Goal: Task Accomplishment & Management: Manage account settings

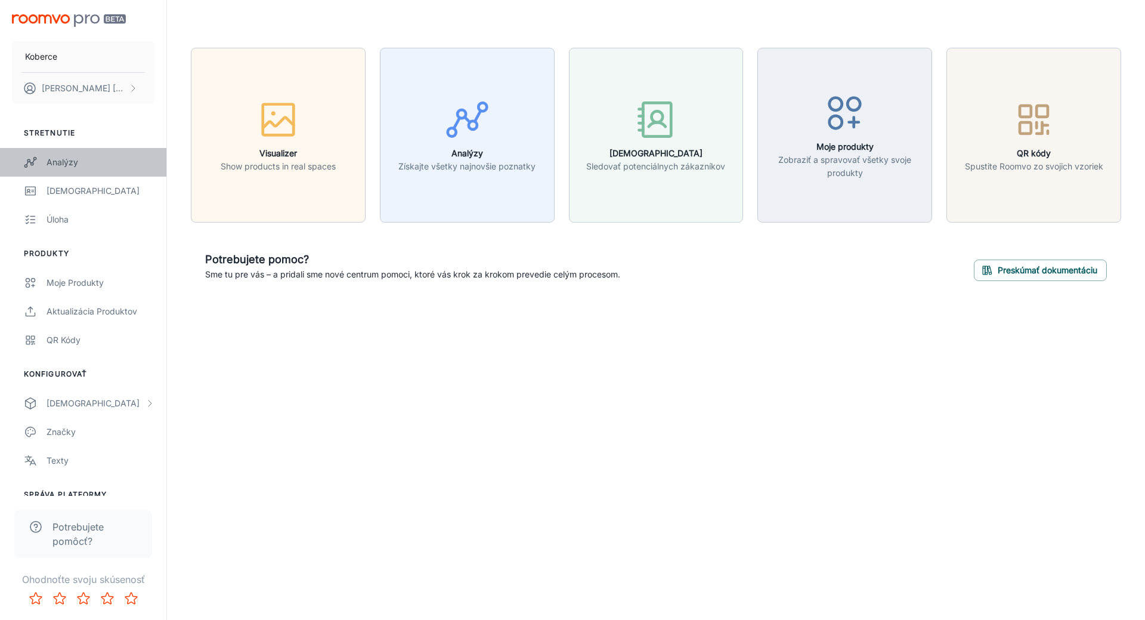
click at [66, 165] on div "Analýzy" at bounding box center [101, 162] width 108 height 13
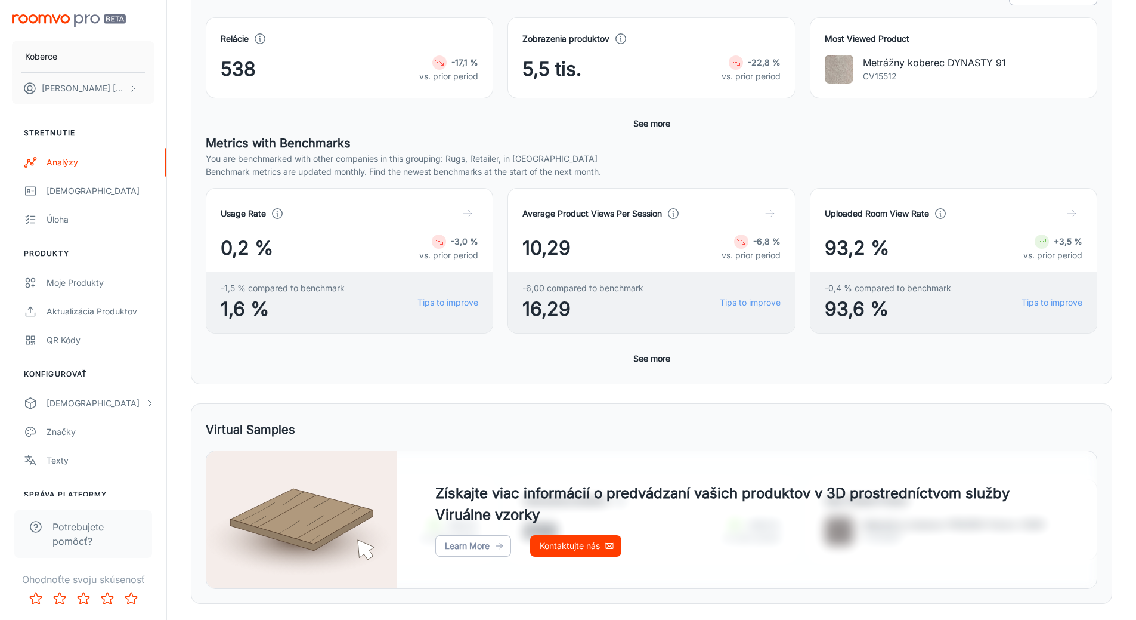
scroll to position [398, 0]
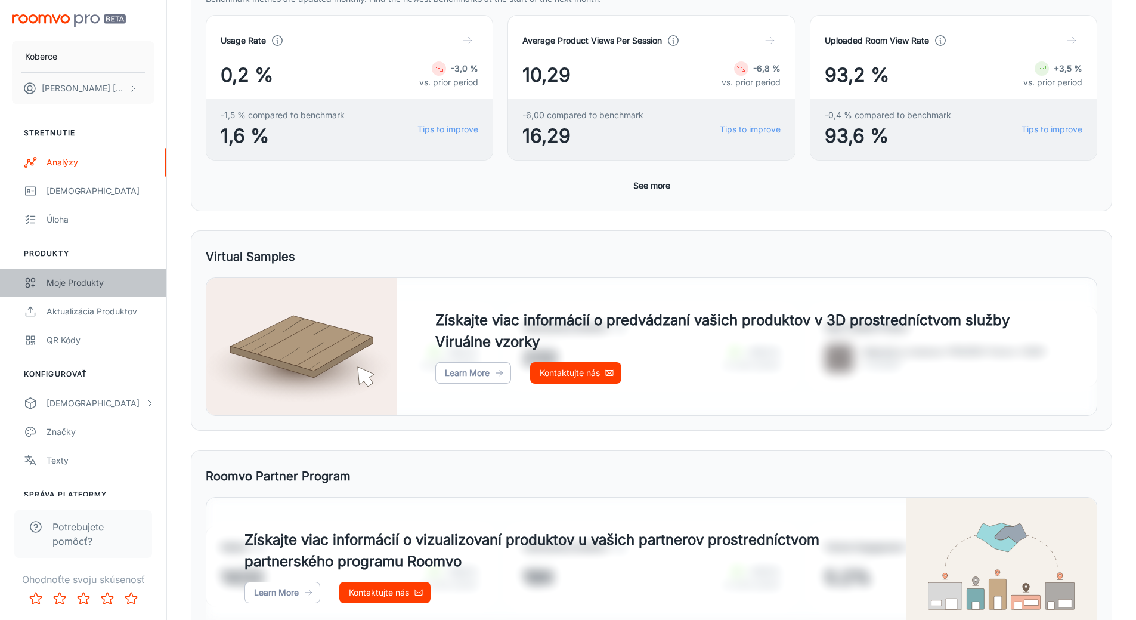
click at [76, 279] on div "Moje produkty" at bounding box center [101, 282] width 108 height 13
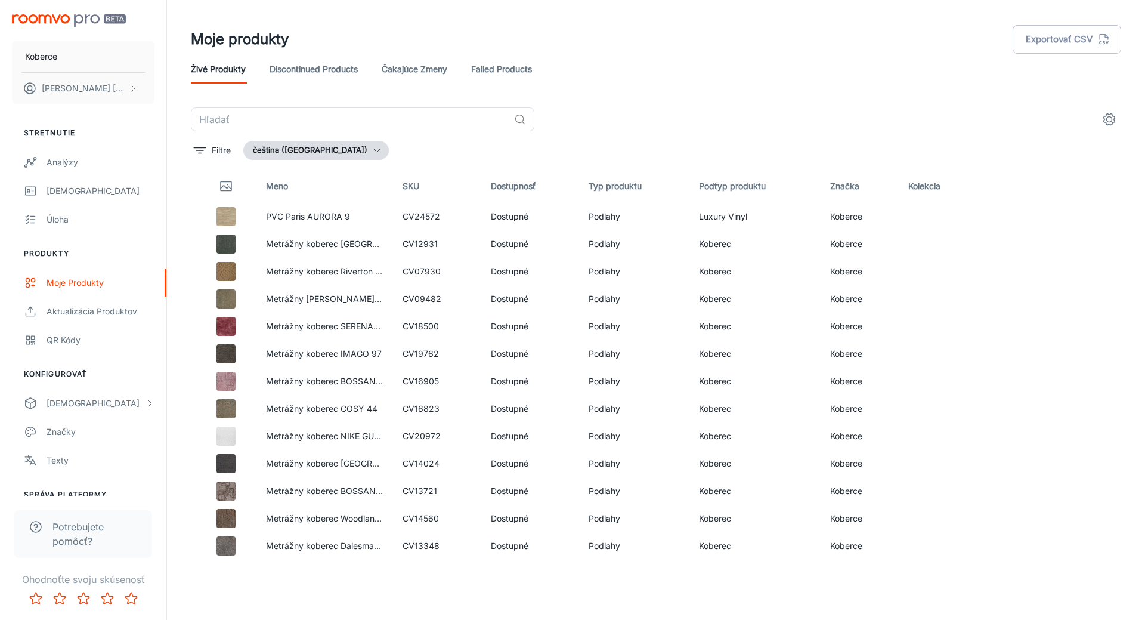
click at [372, 150] on icon "button" at bounding box center [377, 151] width 10 height 10
click at [302, 197] on li "slovenčina ([GEOGRAPHIC_DATA])" at bounding box center [331, 196] width 175 height 21
click at [385, 149] on icon "button" at bounding box center [390, 151] width 10 height 10
click at [287, 177] on li "čeština ([GEOGRAPHIC_DATA])" at bounding box center [331, 175] width 175 height 21
click at [372, 149] on icon "button" at bounding box center [377, 151] width 10 height 10
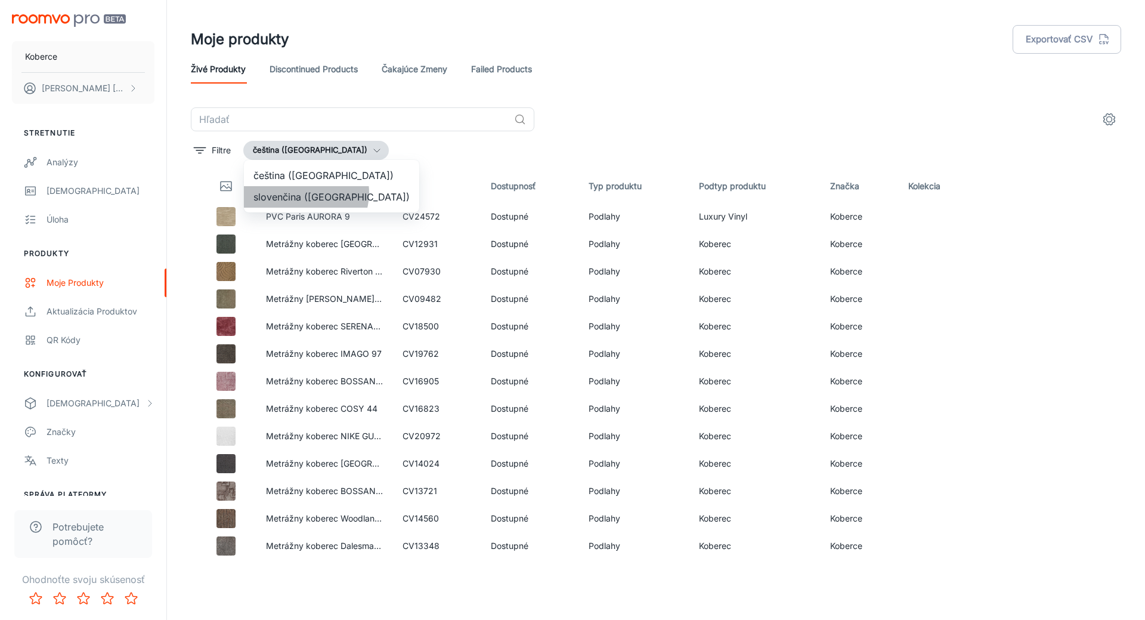
click at [304, 193] on li "slovenčina ([GEOGRAPHIC_DATA])" at bounding box center [331, 196] width 175 height 21
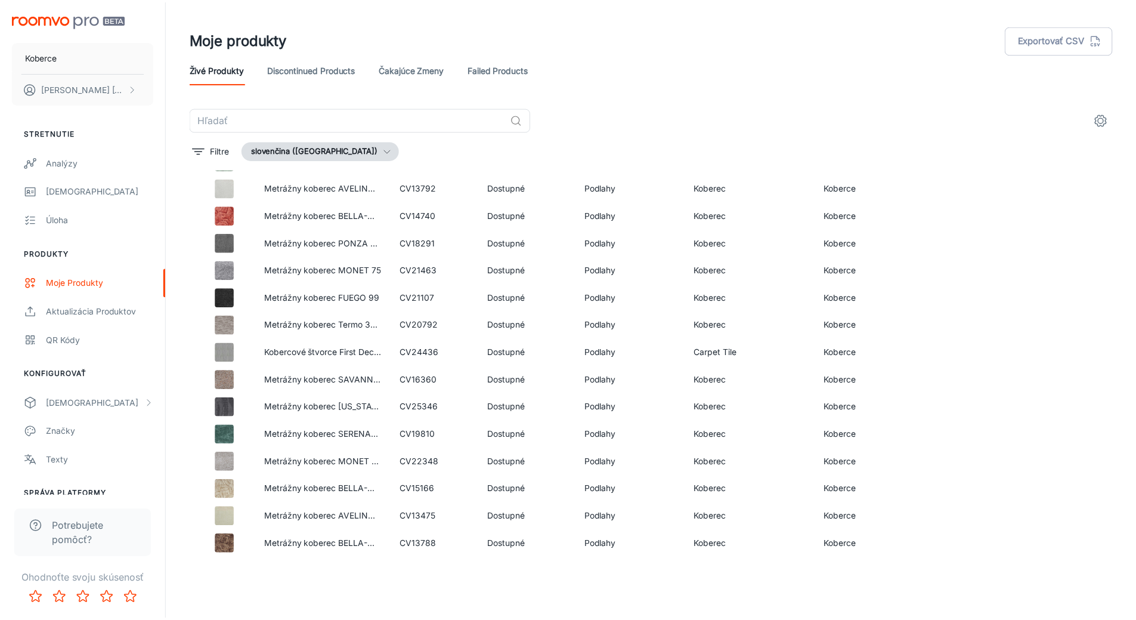
scroll to position [1877, 0]
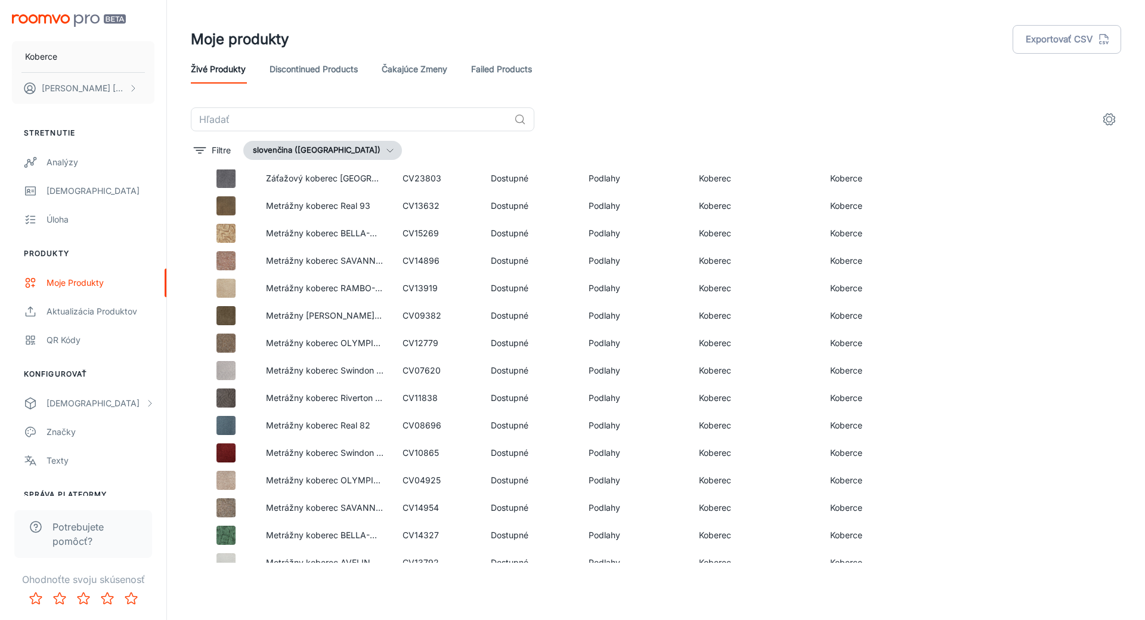
click at [438, 66] on link "Čakajúce zmeny" at bounding box center [415, 69] width 66 height 29
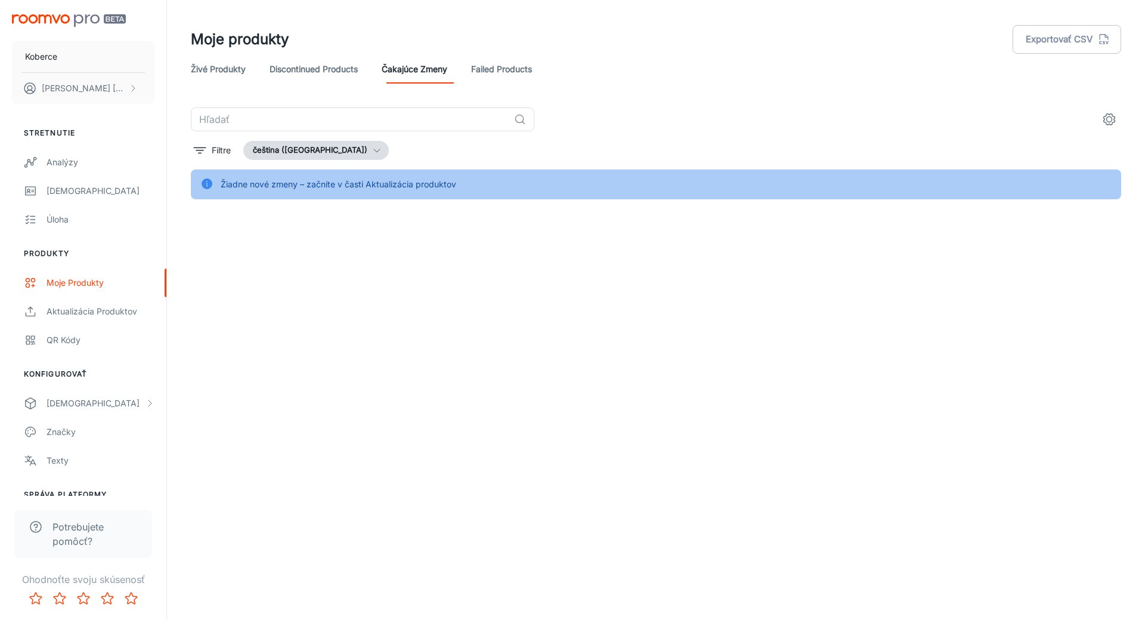
click at [211, 65] on link "Živé produkty" at bounding box center [218, 69] width 55 height 29
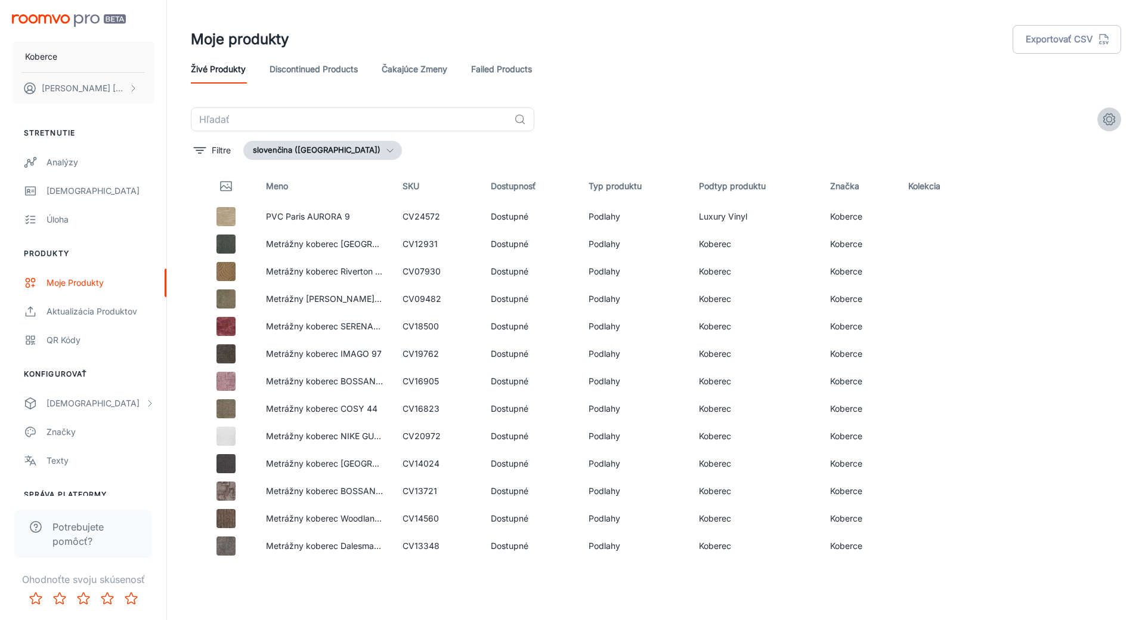
click at [1112, 120] on circle "settings" at bounding box center [1109, 119] width 5 height 5
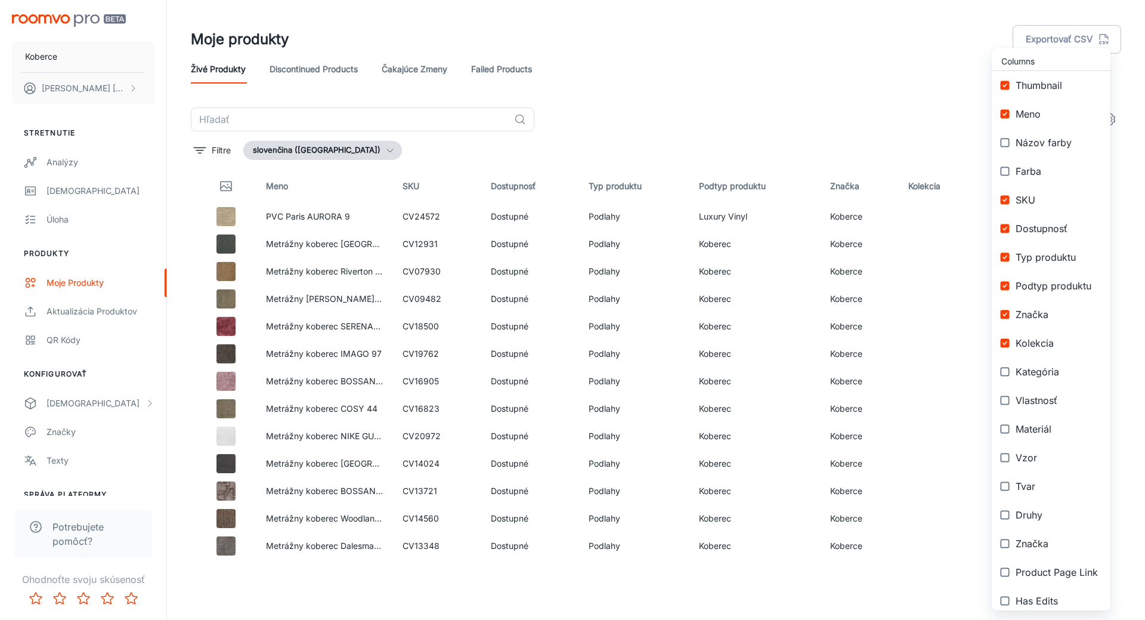
click at [830, 116] on div at bounding box center [572, 310] width 1145 height 620
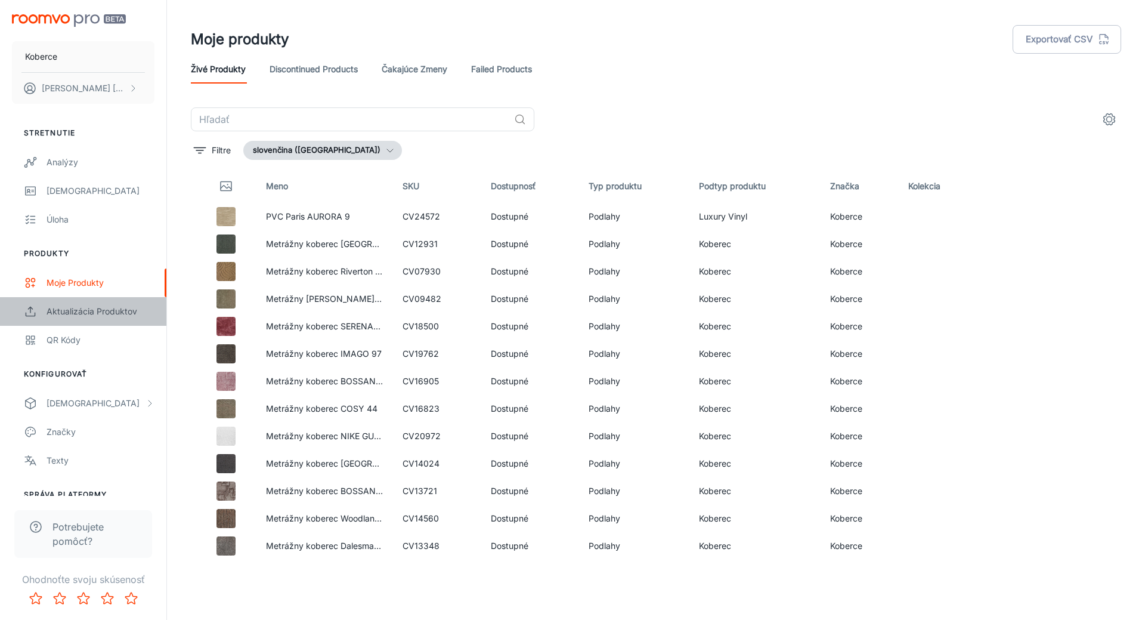
click at [97, 311] on div "Aktualizácia produktov" at bounding box center [101, 311] width 108 height 13
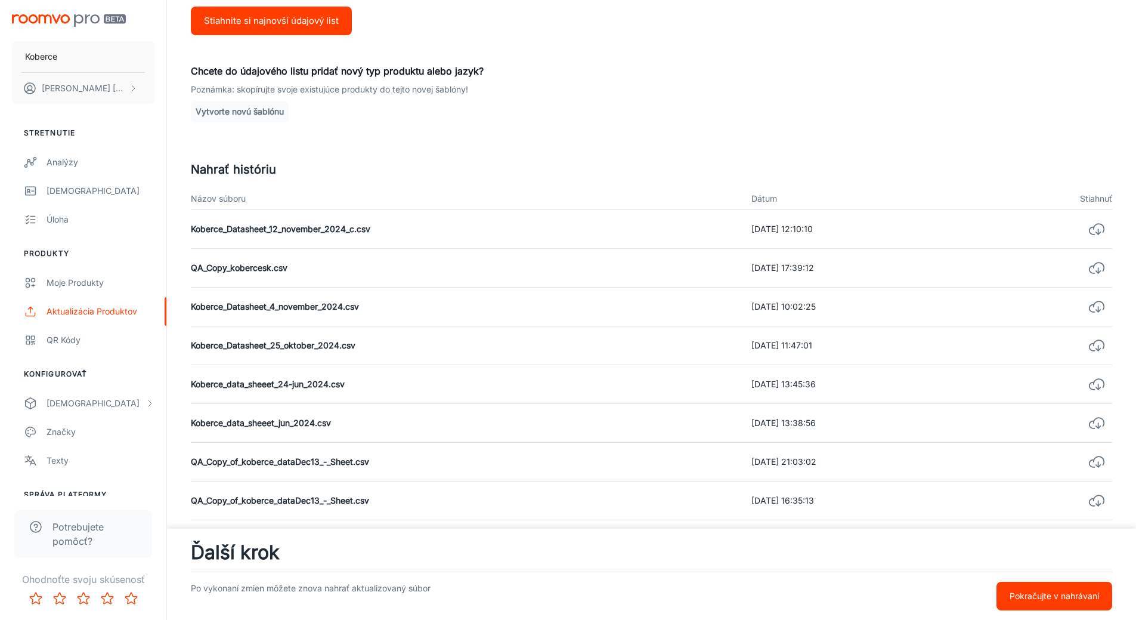
scroll to position [199, 0]
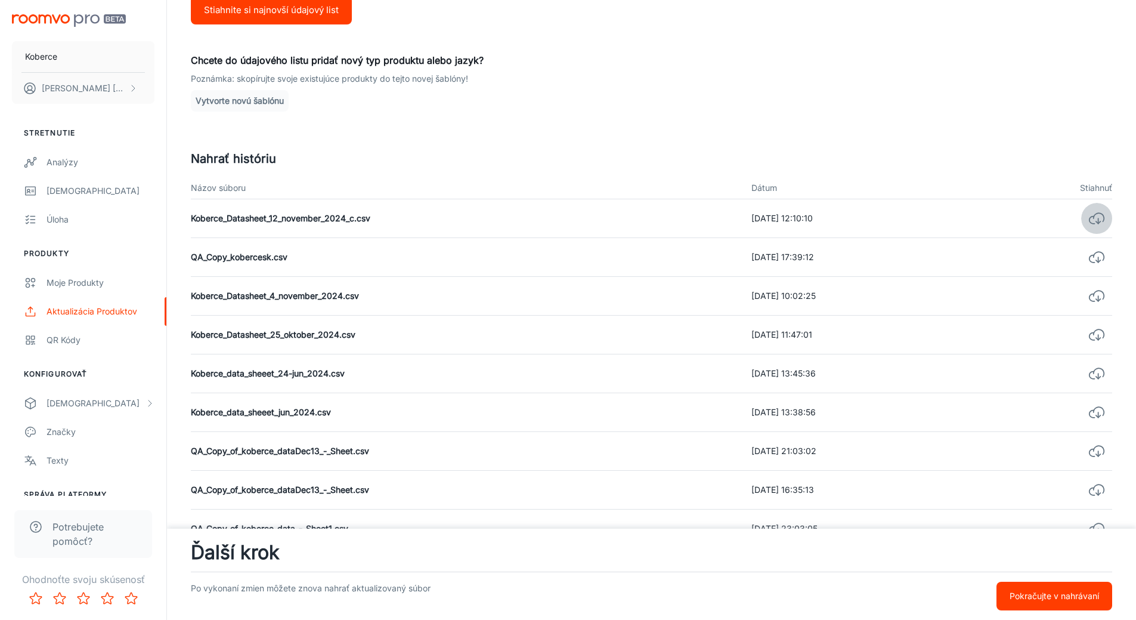
click at [1100, 215] on icon "button" at bounding box center [1097, 218] width 17 height 17
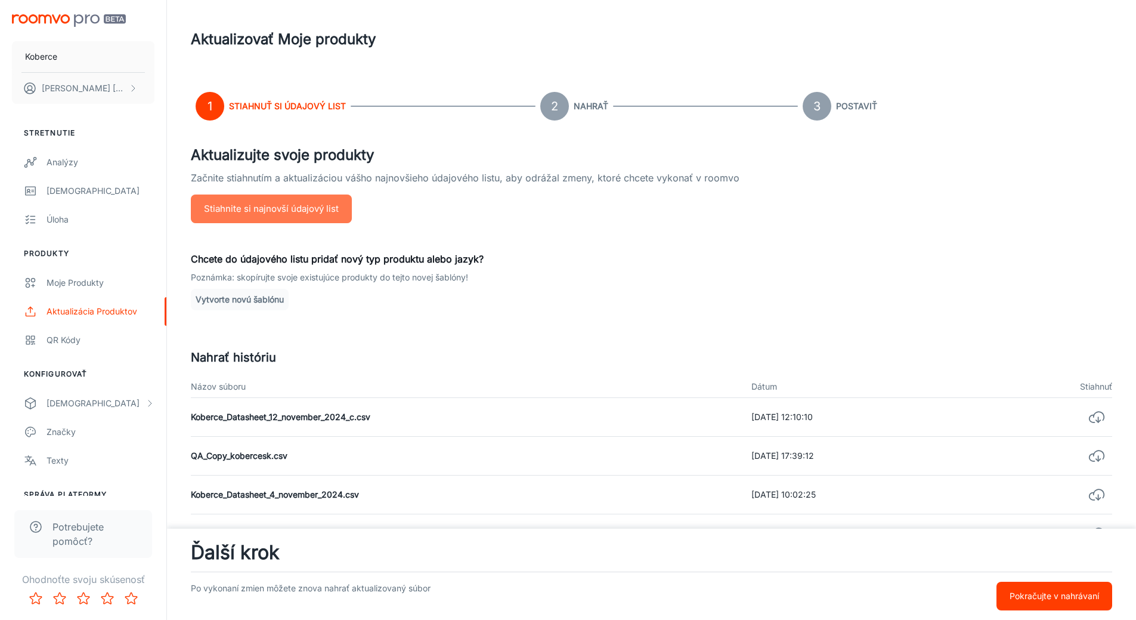
click at [315, 205] on button "Stiahnite si najnovší údajový list" at bounding box center [271, 208] width 161 height 29
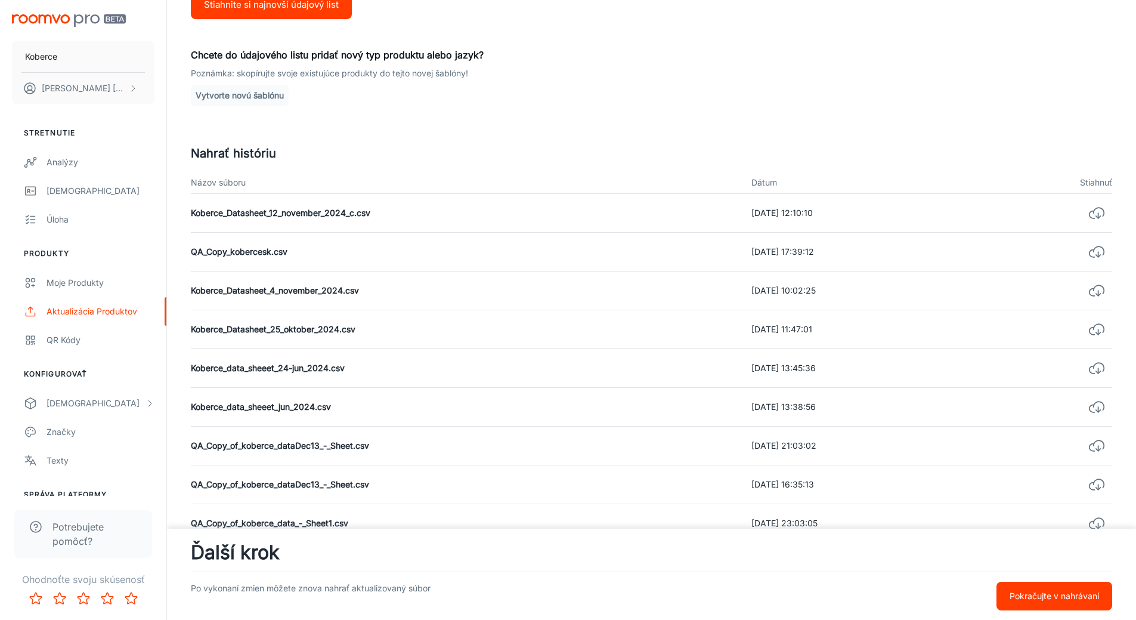
scroll to position [296, 0]
